Goal: Obtain resource: Download file/media

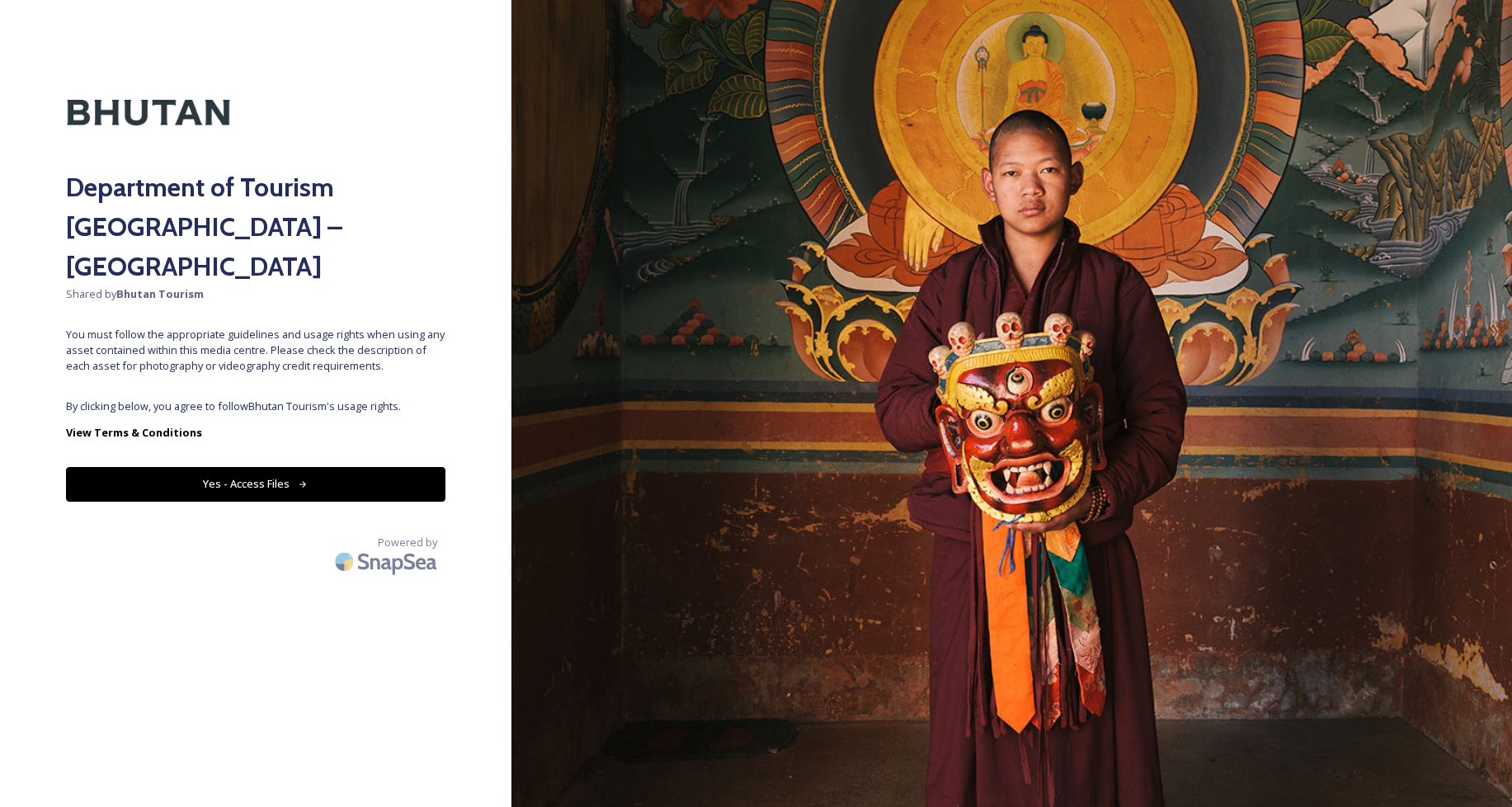
click at [237, 467] on button "Yes - Access Files" at bounding box center [256, 484] width 380 height 34
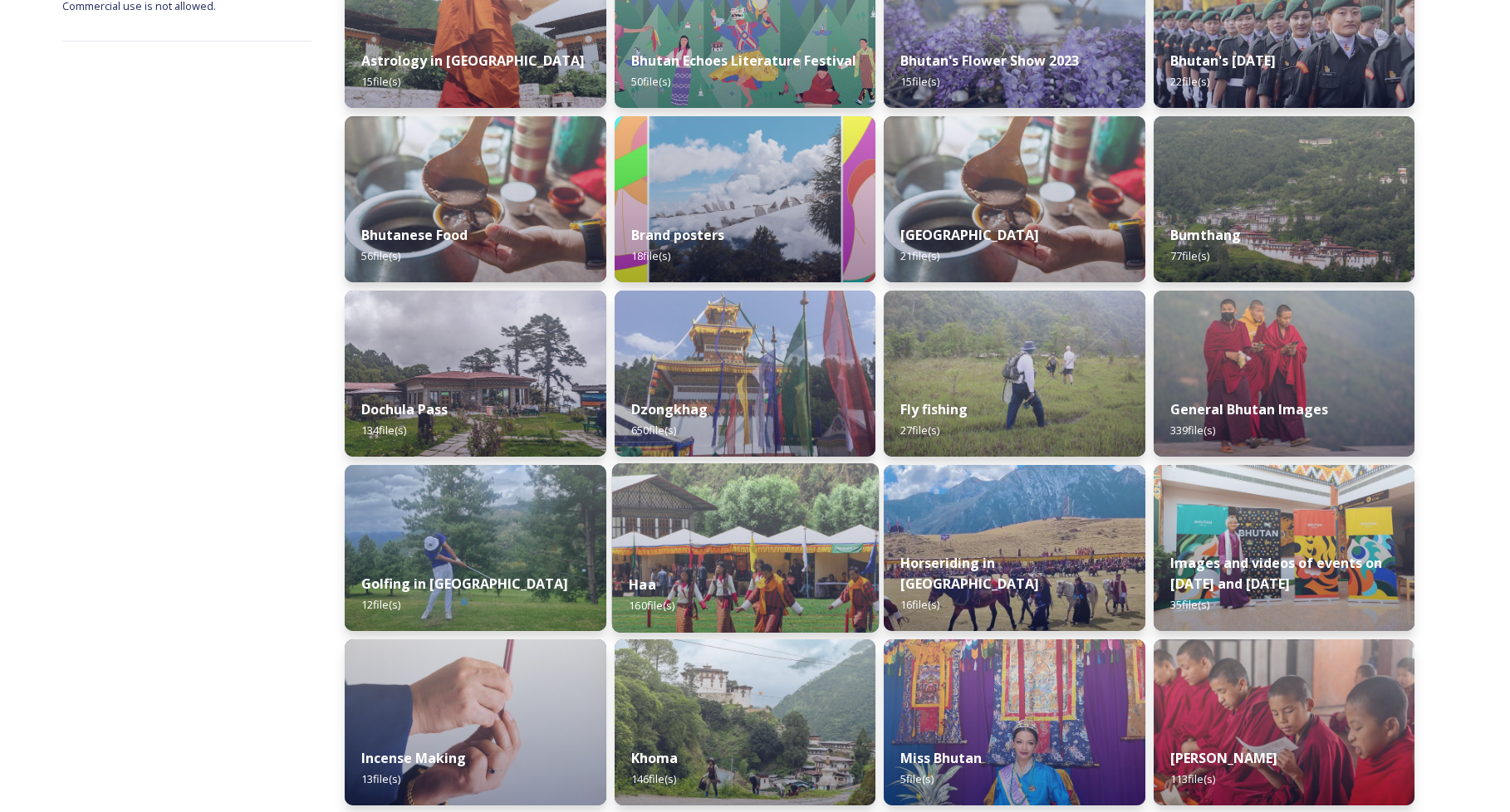
scroll to position [240, 0]
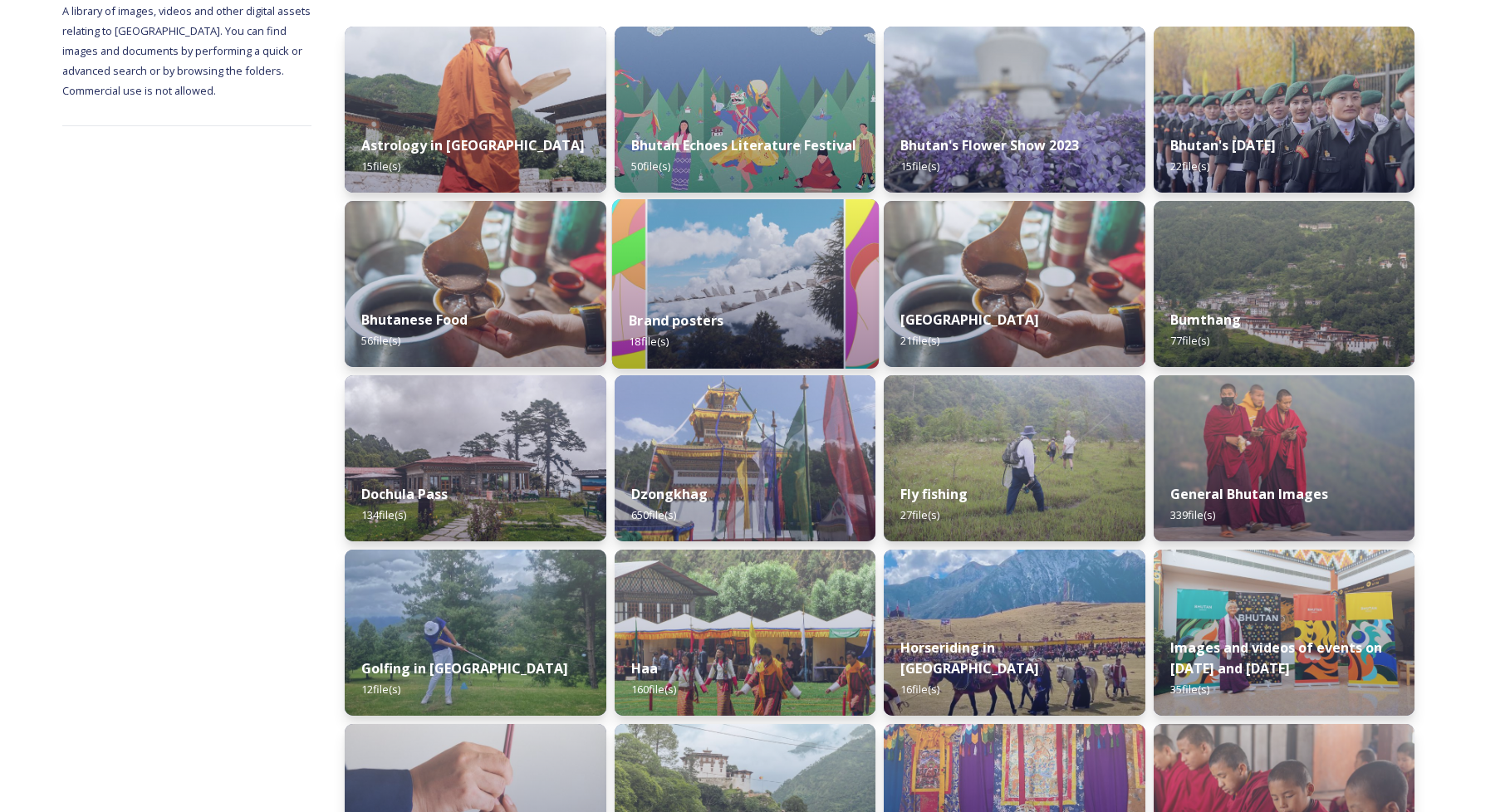
click at [830, 265] on img at bounding box center [744, 284] width 266 height 169
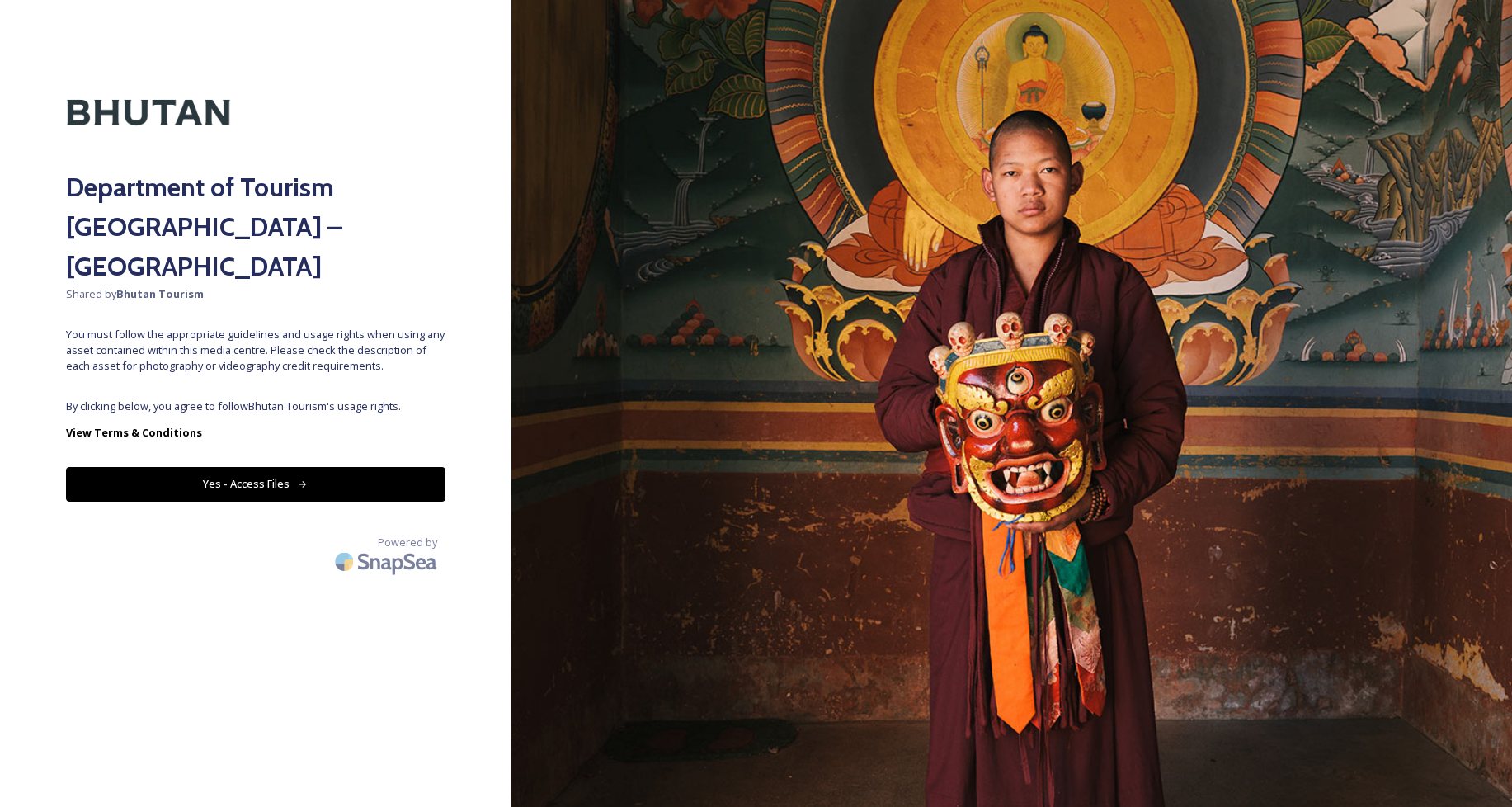
click at [388, 467] on button "Yes - Access Files" at bounding box center [256, 484] width 380 height 34
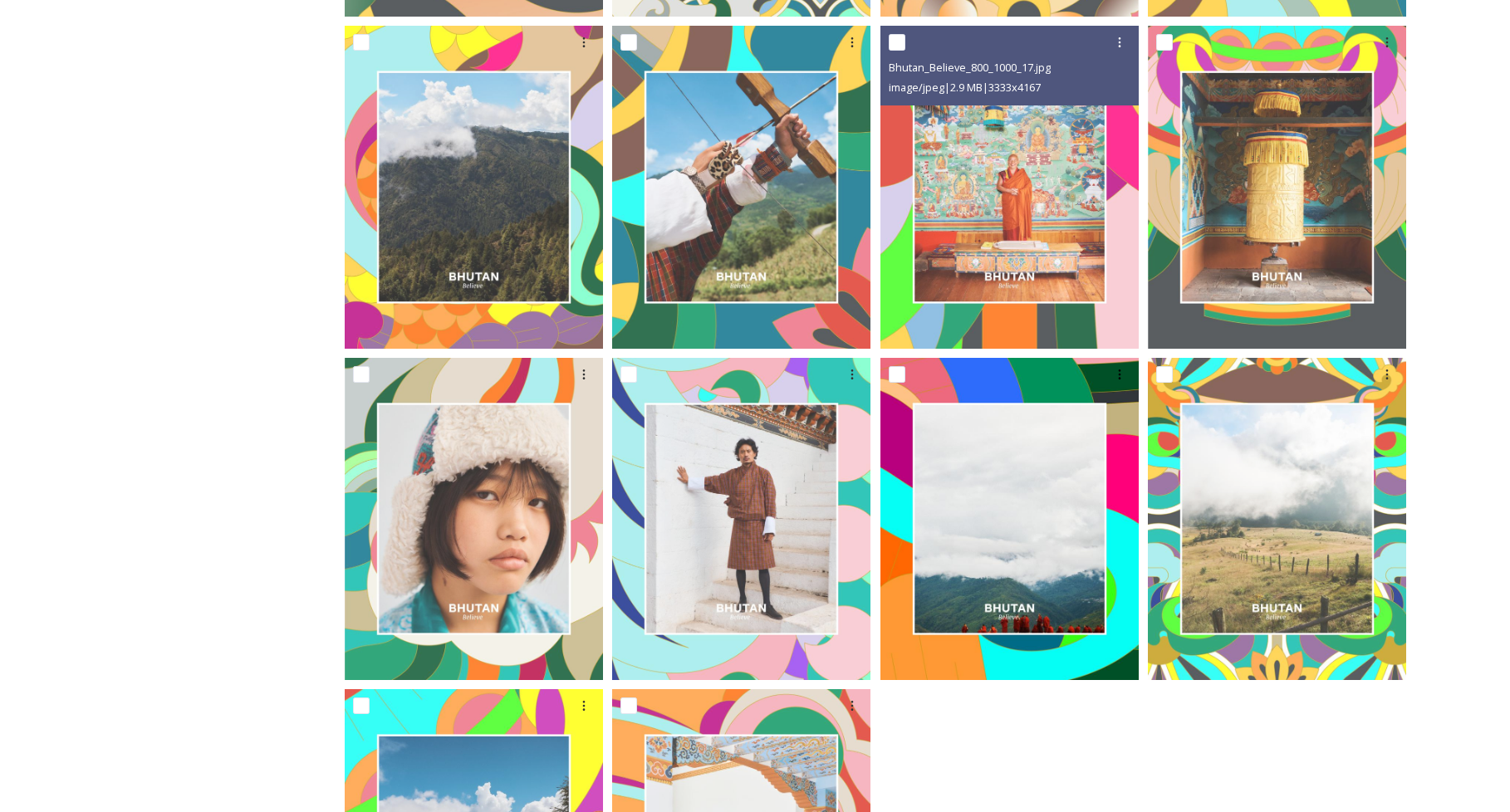
scroll to position [1190, 0]
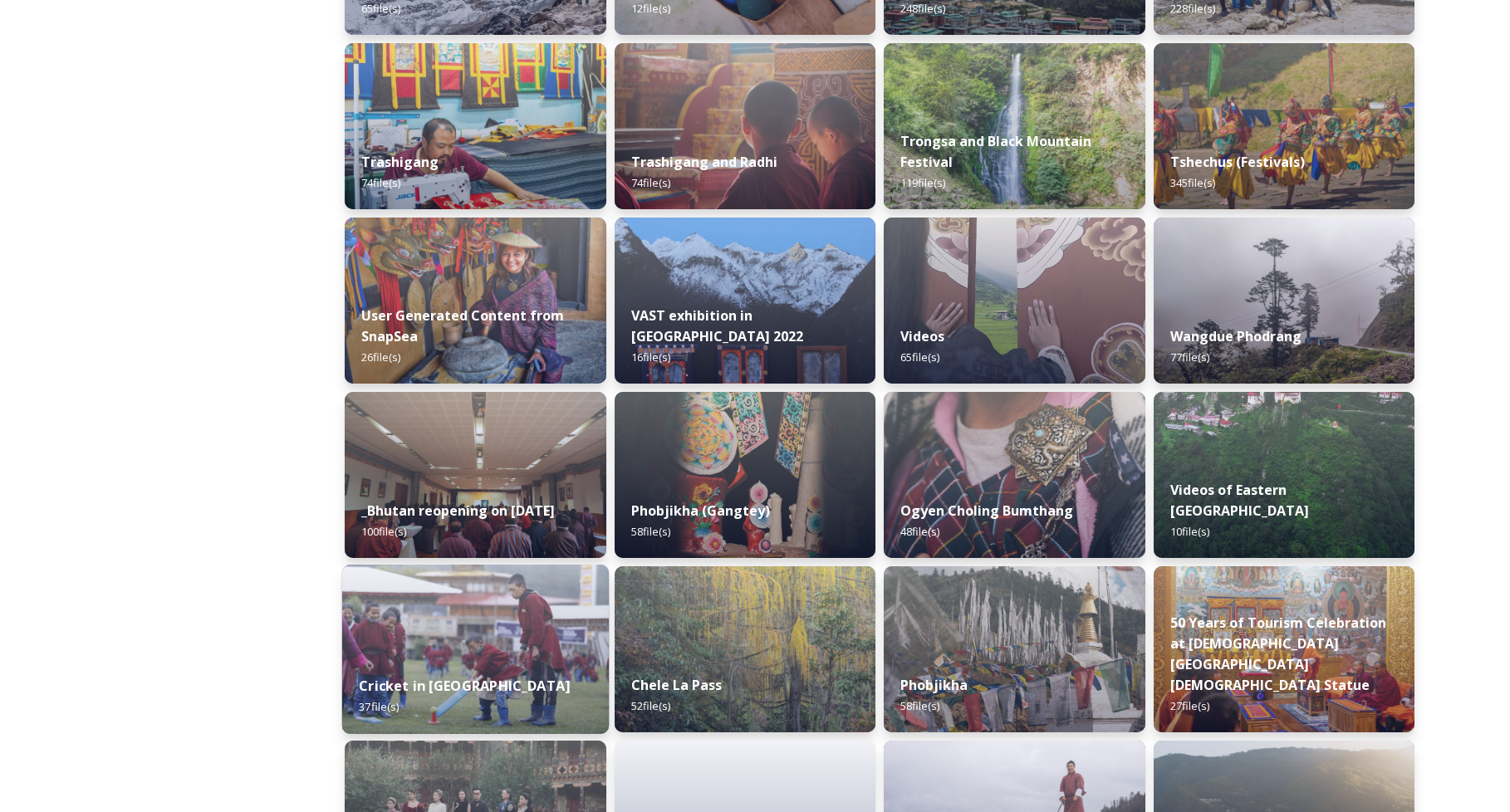
scroll to position [1531, 0]
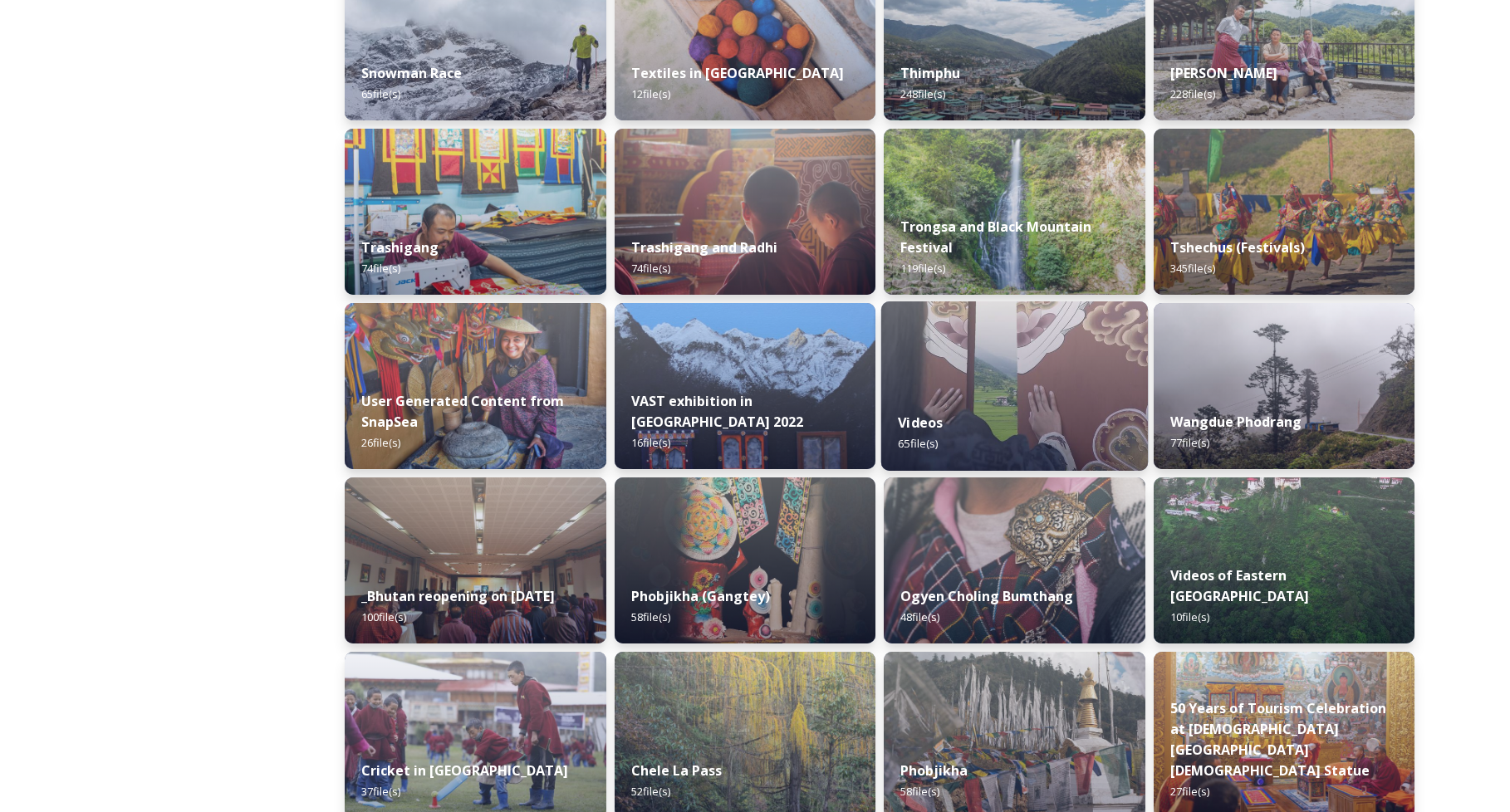
click at [1066, 372] on img at bounding box center [1014, 386] width 266 height 169
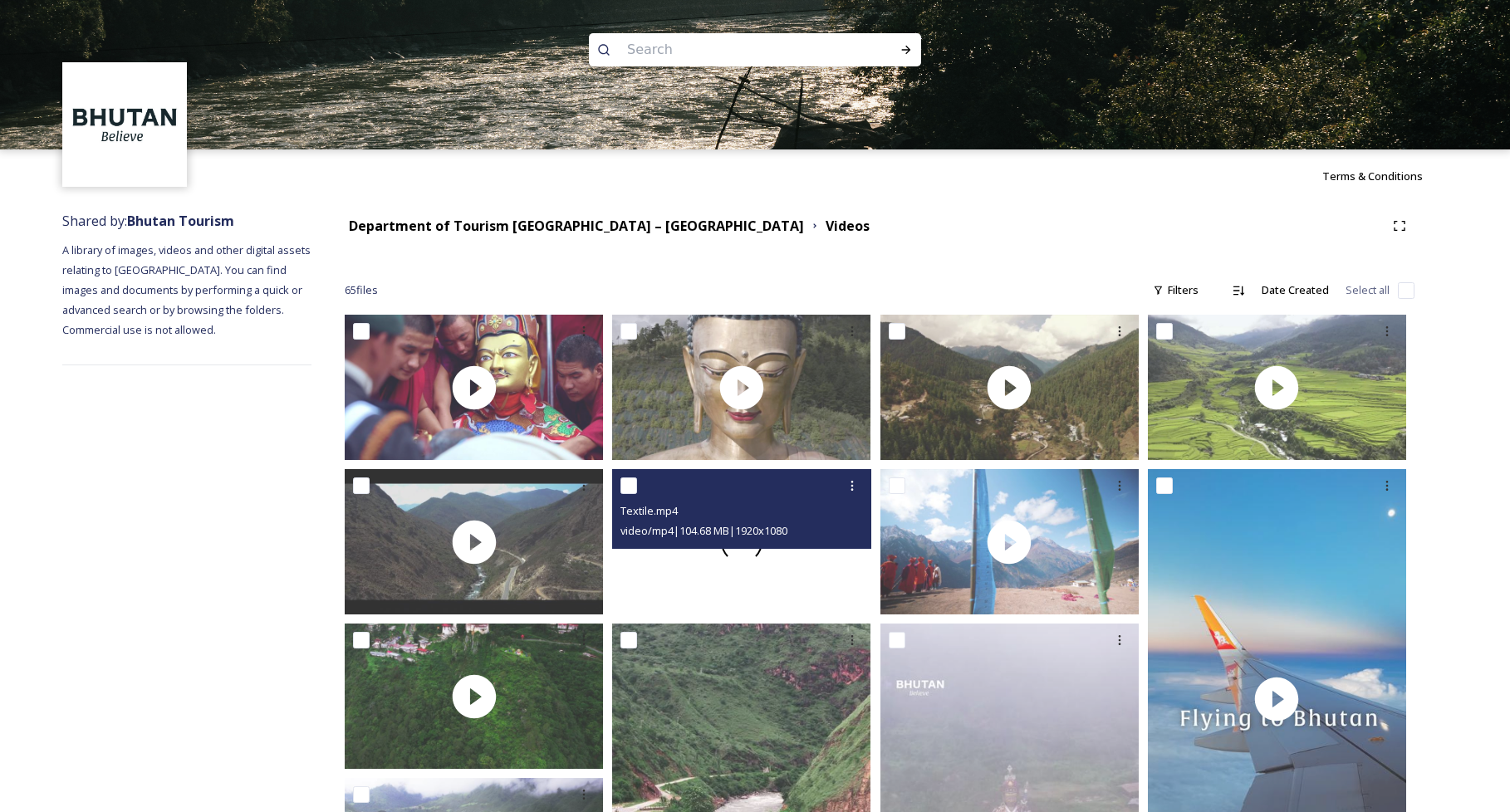
click at [812, 553] on div at bounding box center [741, 541] width 258 height 145
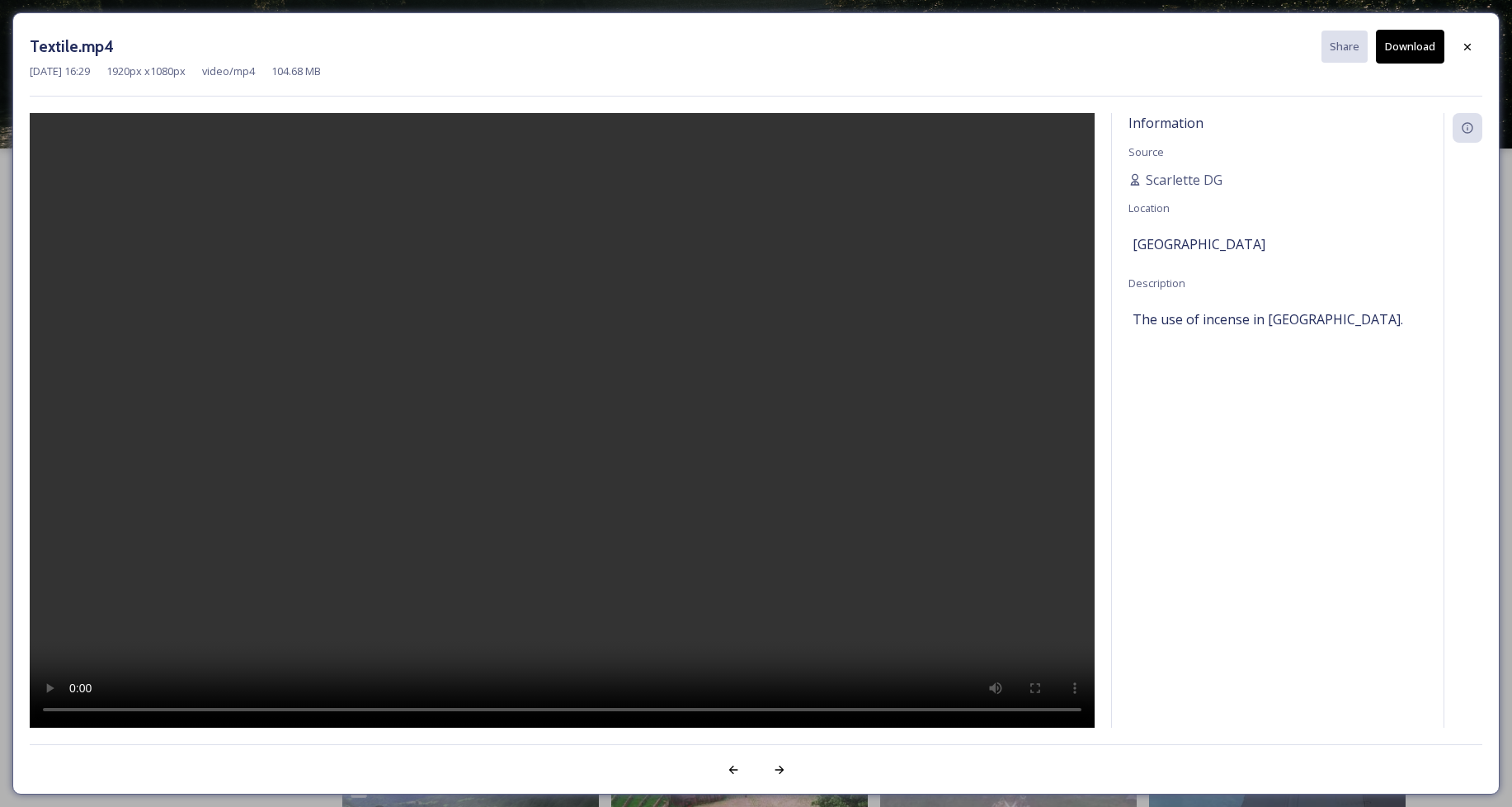
click at [234, 589] on video at bounding box center [563, 420] width 1065 height 615
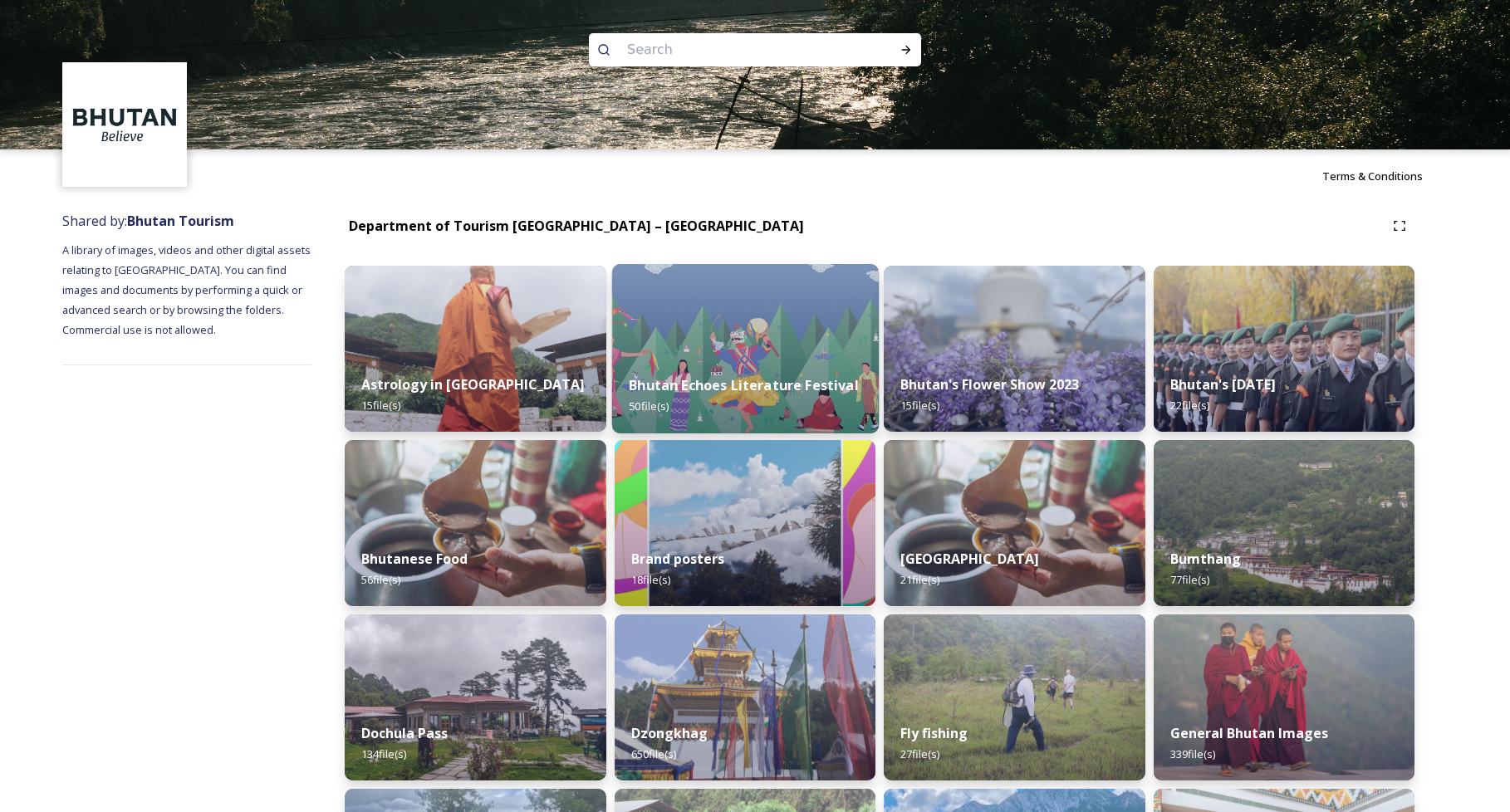
click at [722, 288] on img at bounding box center [744, 348] width 266 height 169
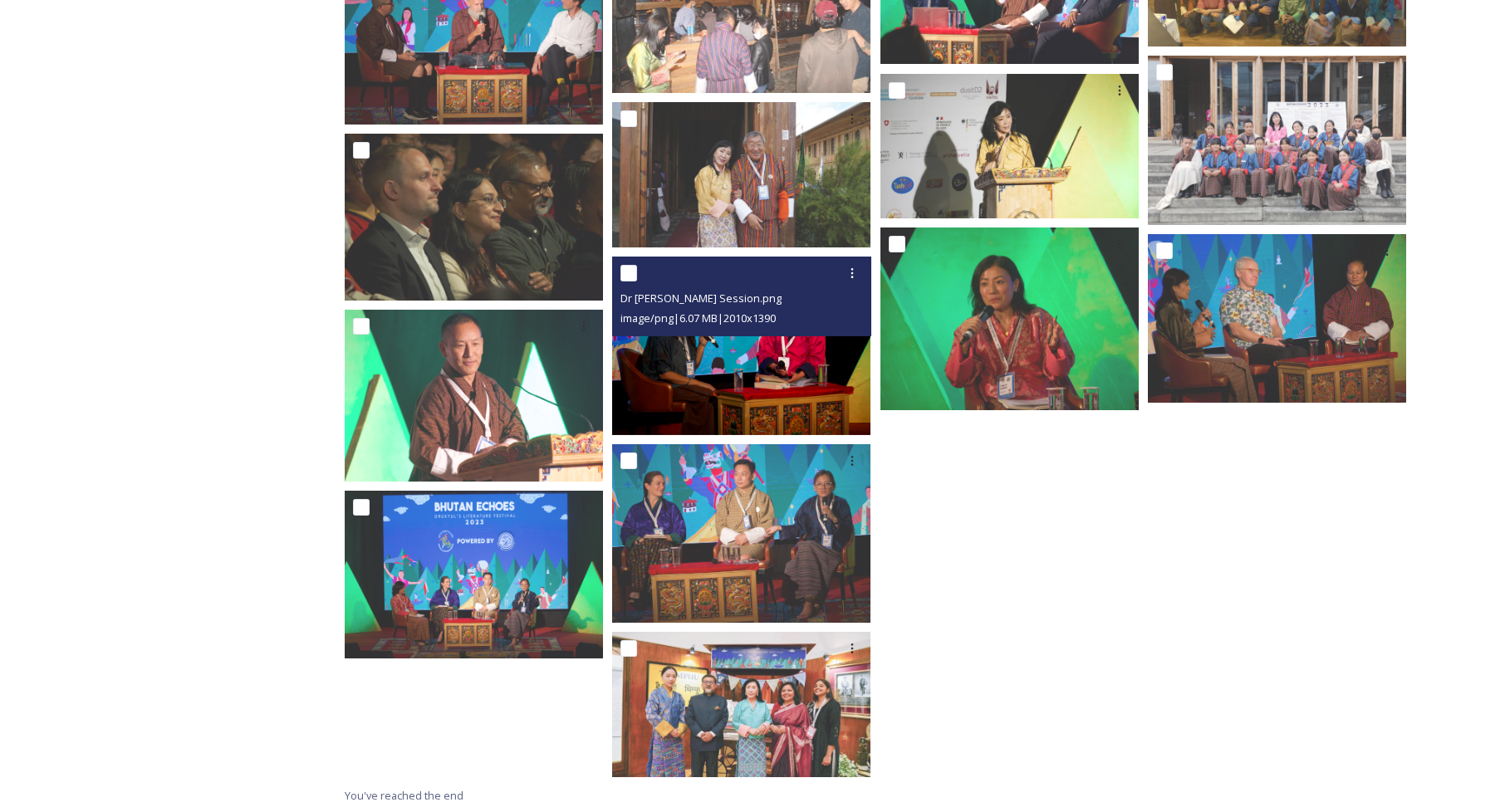
scroll to position [2031, 0]
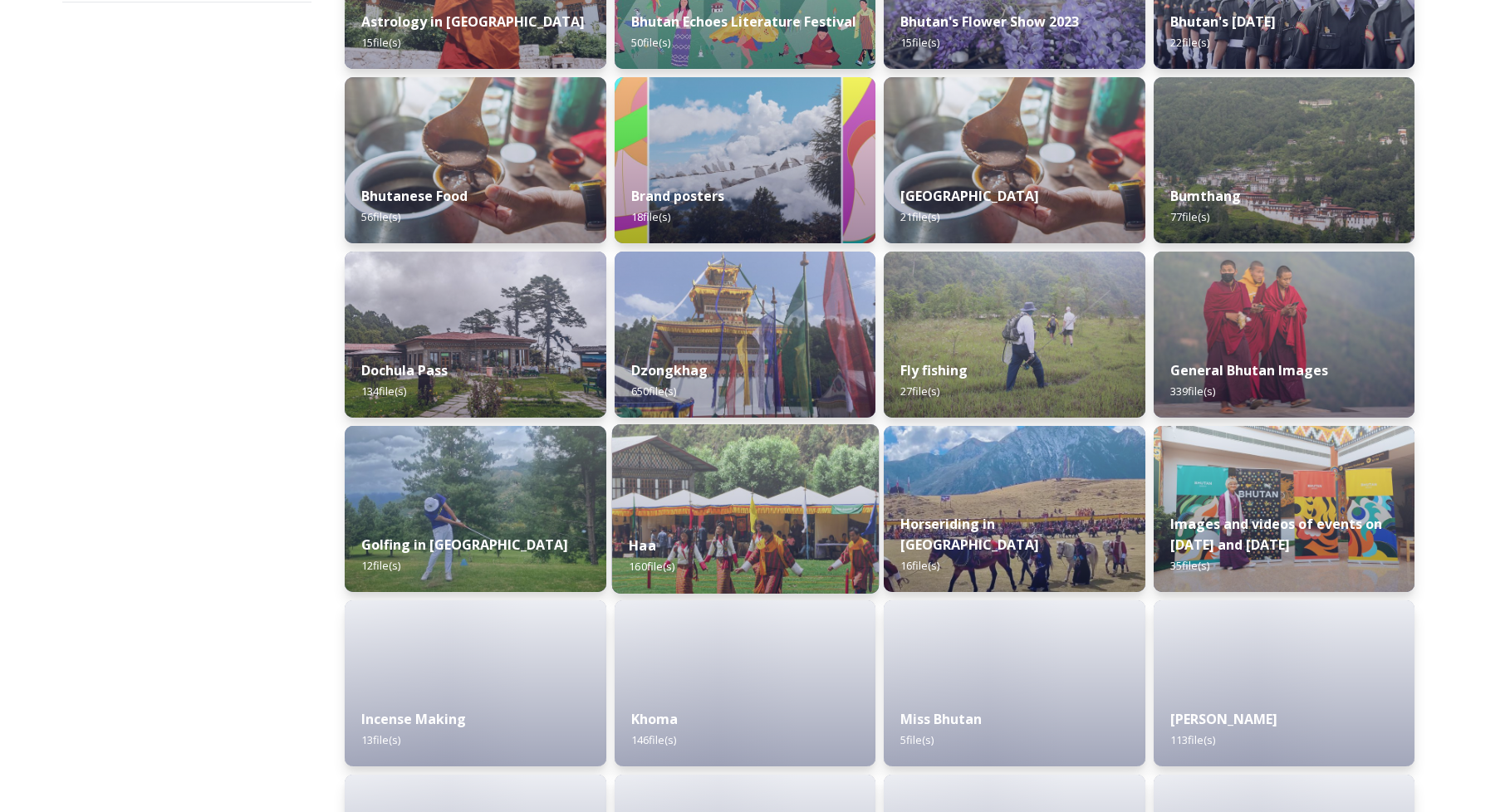
scroll to position [533, 0]
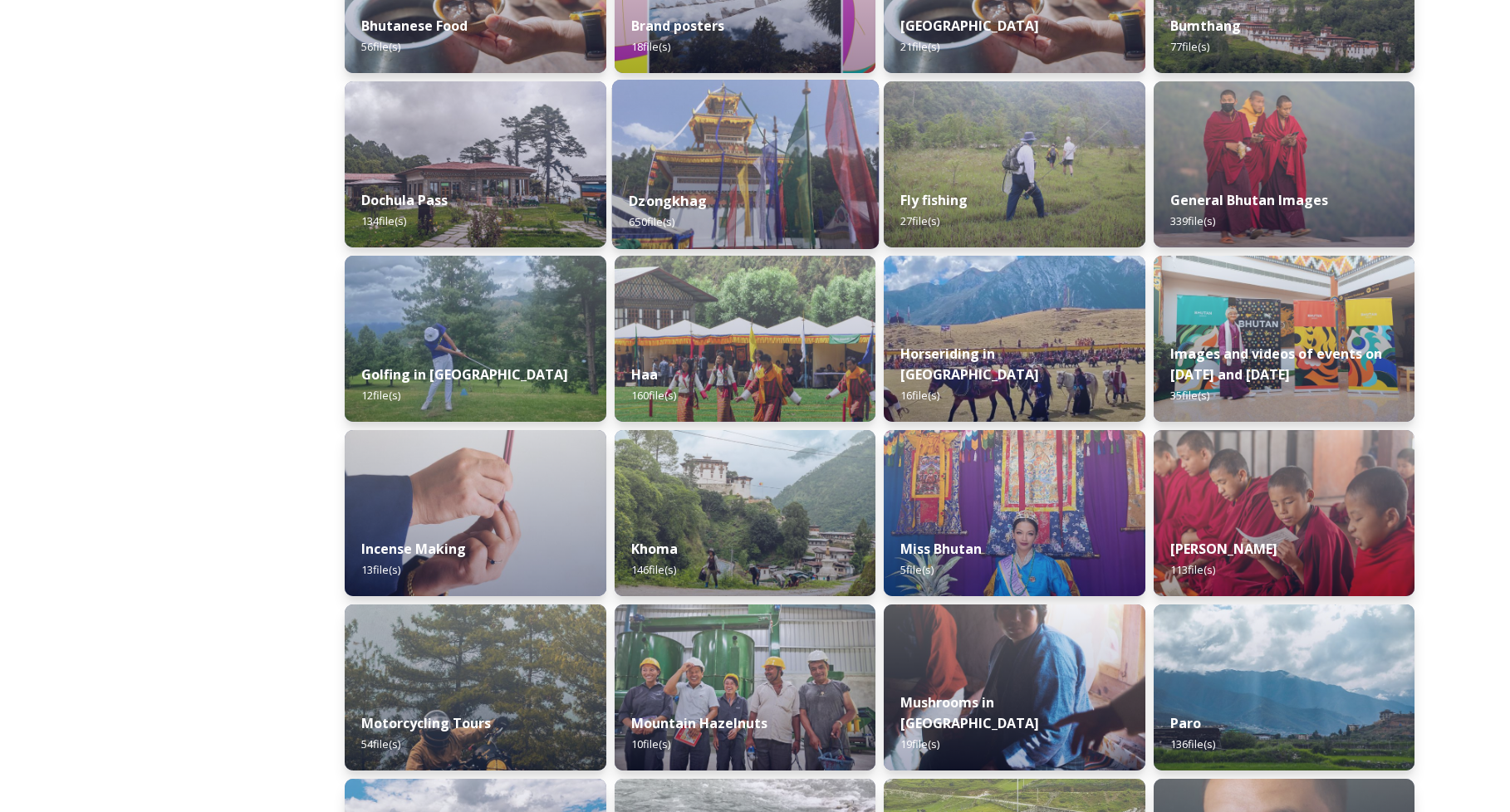
click at [770, 167] on img at bounding box center [744, 165] width 266 height 169
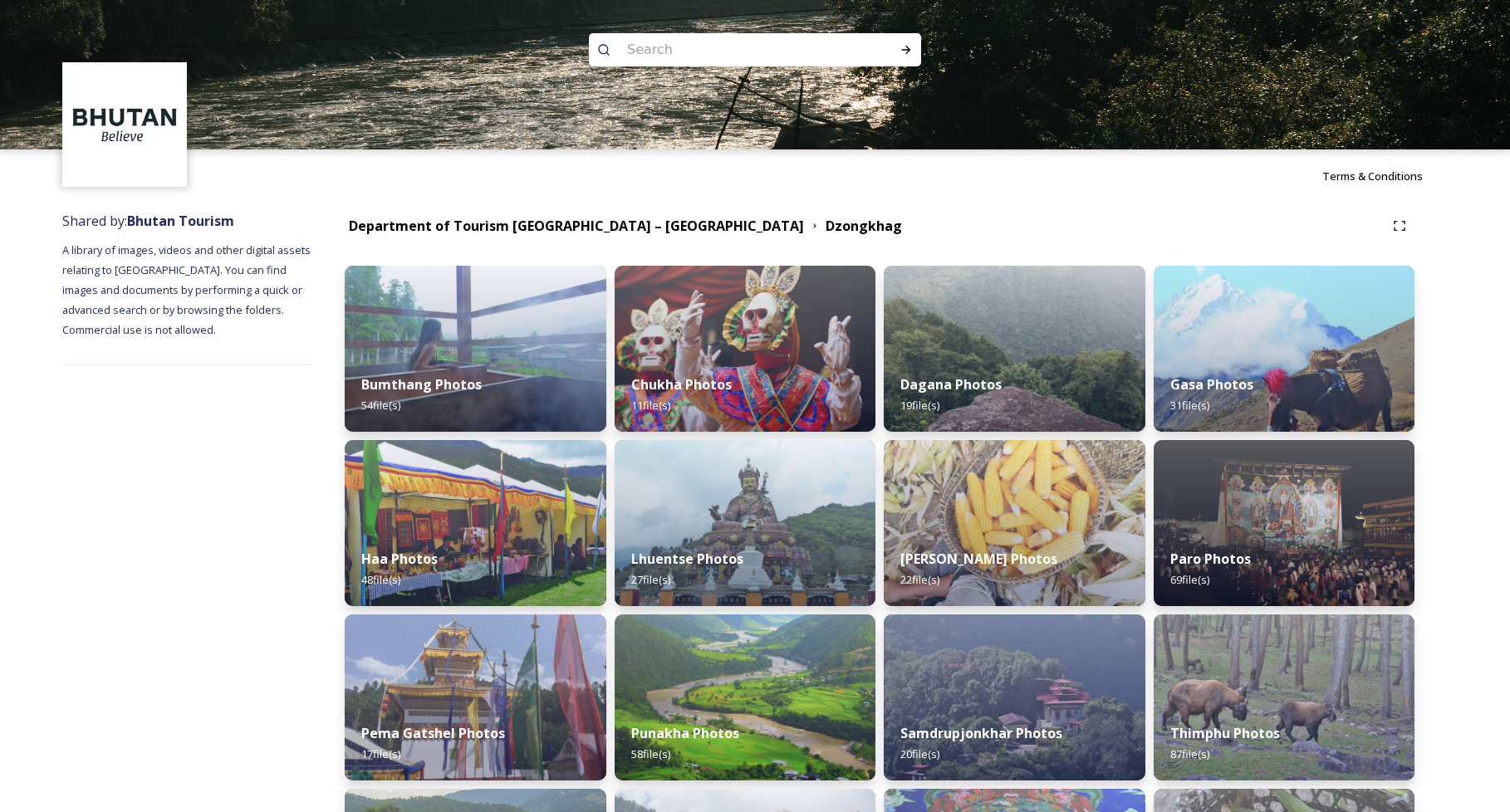
scroll to position [375, 0]
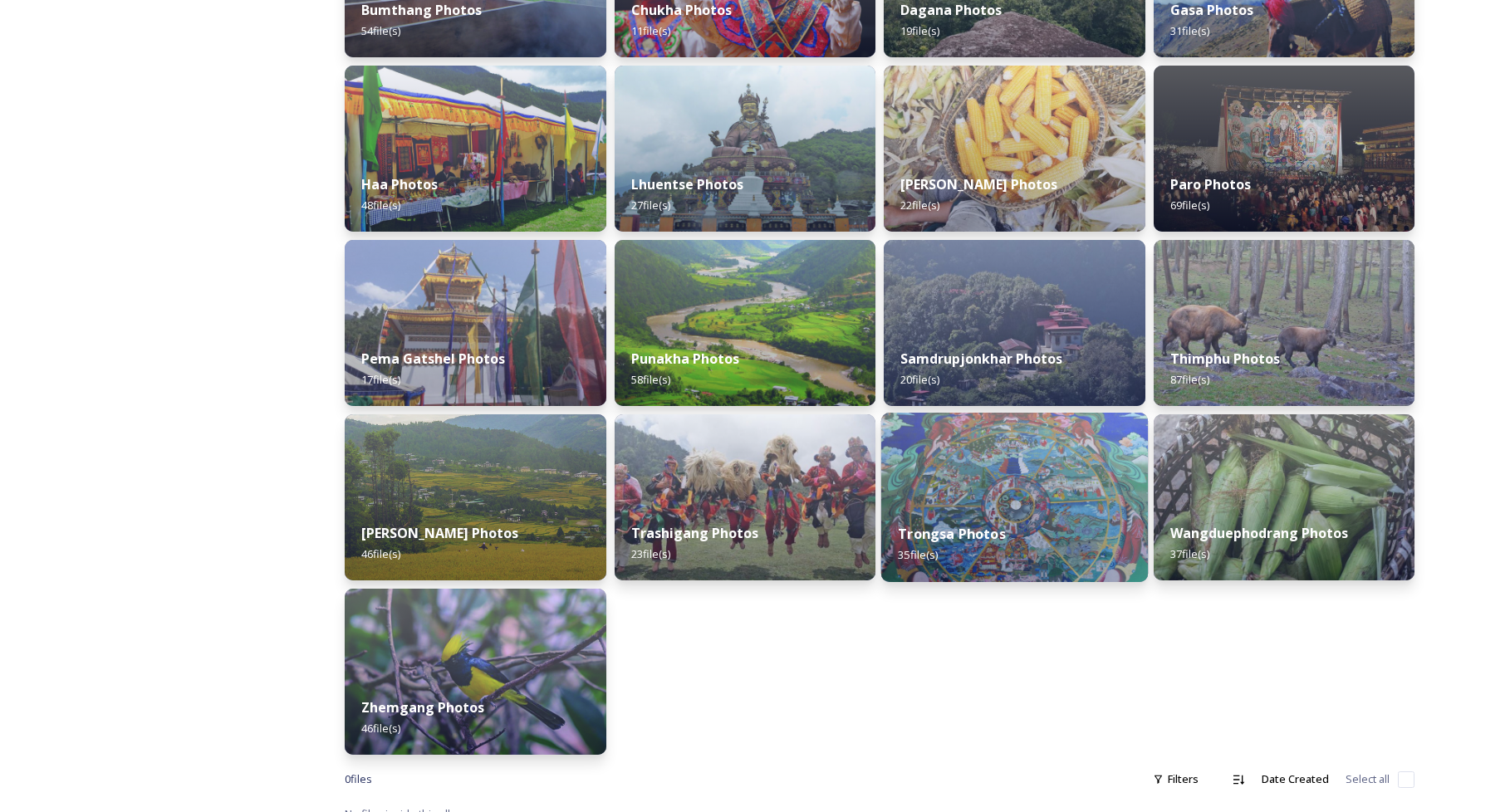
click at [1055, 509] on div "Trongsa Photos 35 file(s)" at bounding box center [1014, 544] width 266 height 76
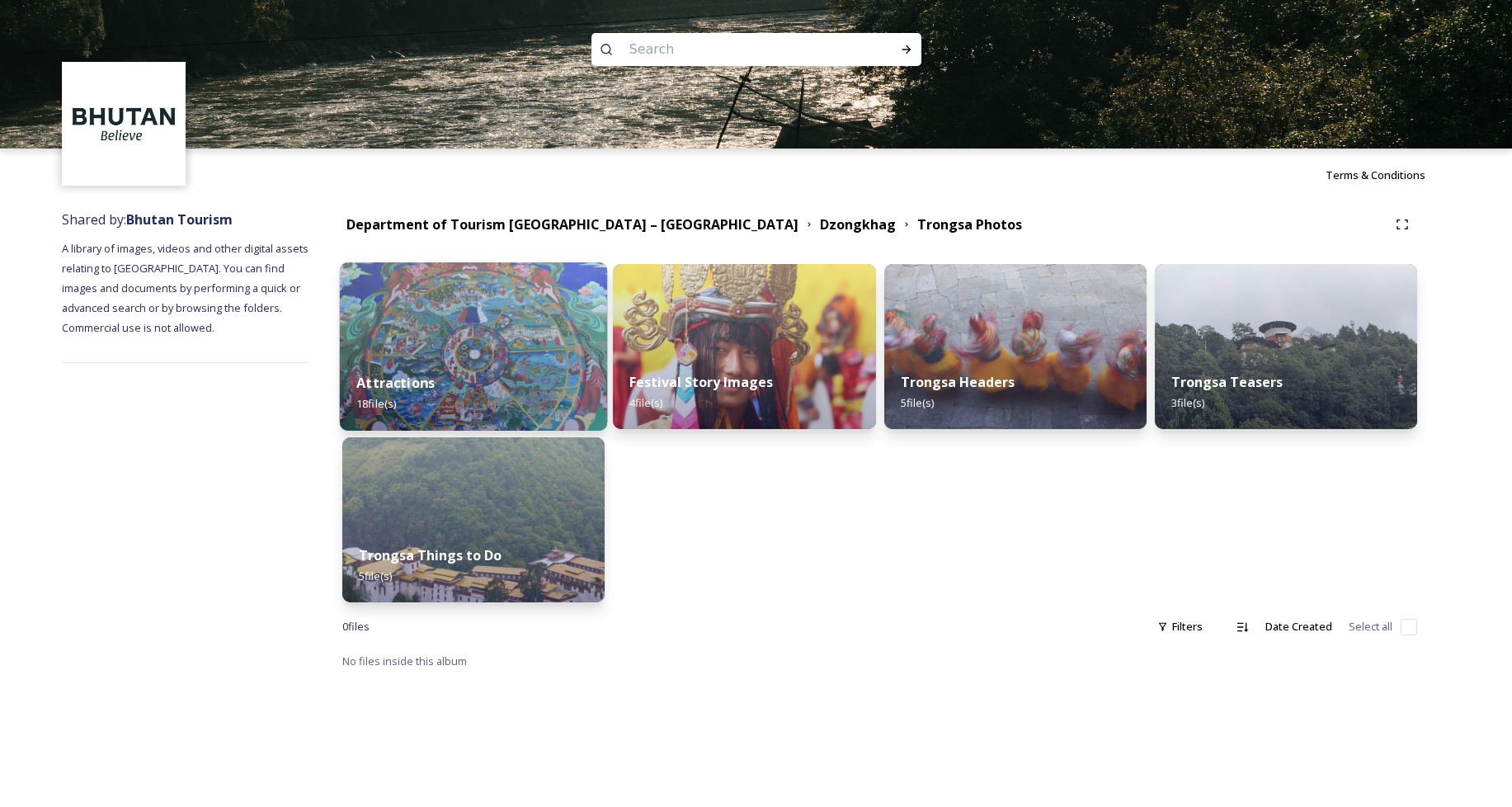
click at [504, 331] on img at bounding box center [473, 346] width 268 height 168
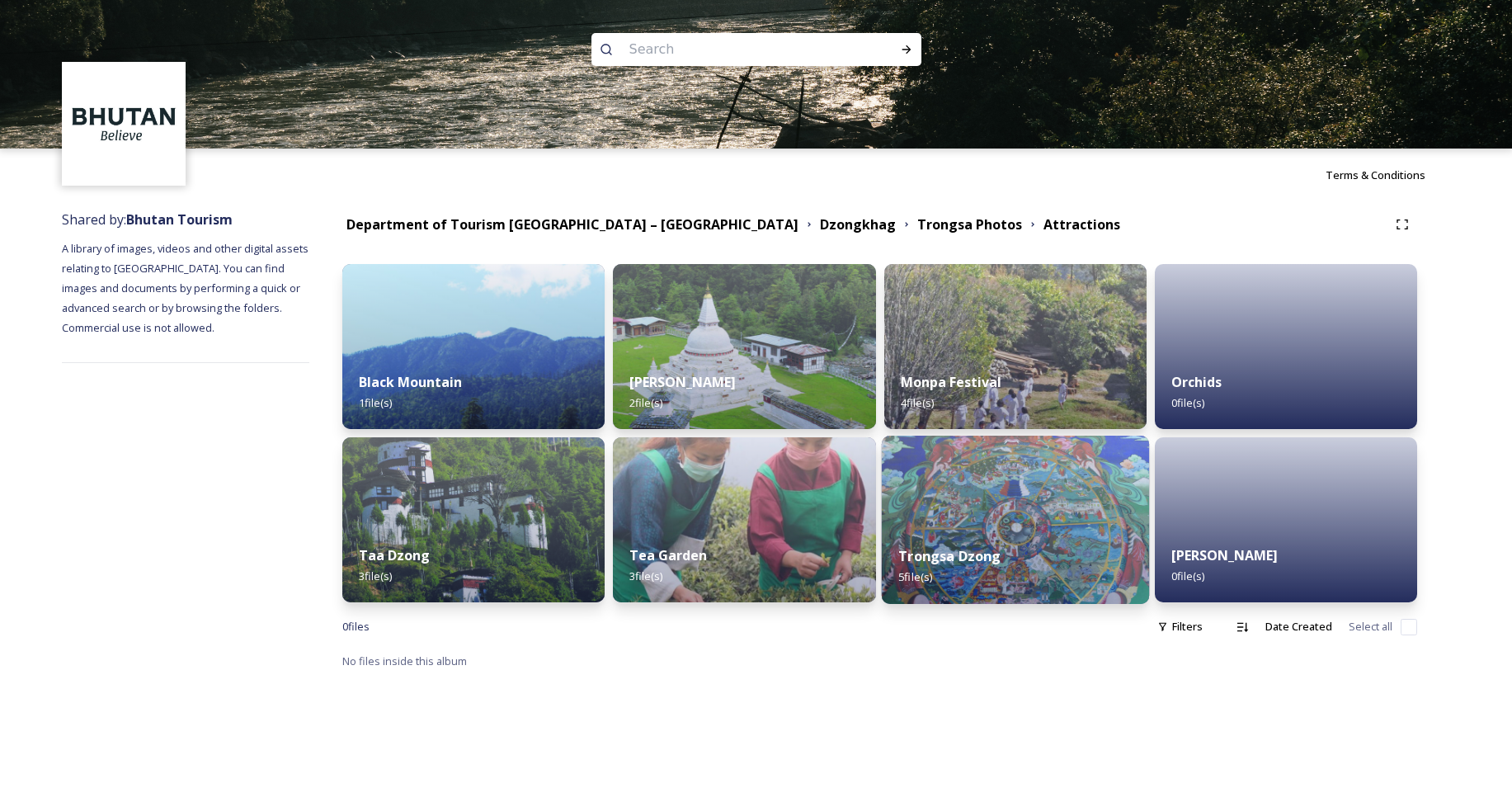
click at [1002, 539] on div "Trongsa Dzong 5 file(s)" at bounding box center [1015, 566] width 268 height 75
